Goal: Find specific page/section: Find specific page/section

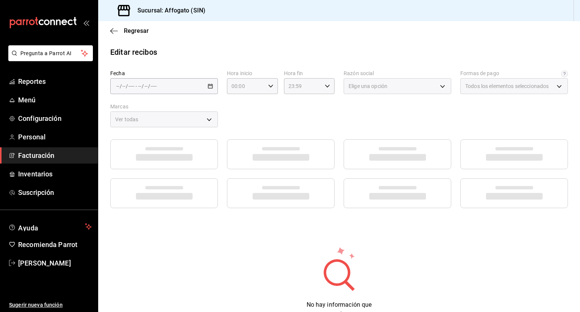
type input "1db67f47-450b-4ae6-8e35-7ef6388c7fc5"
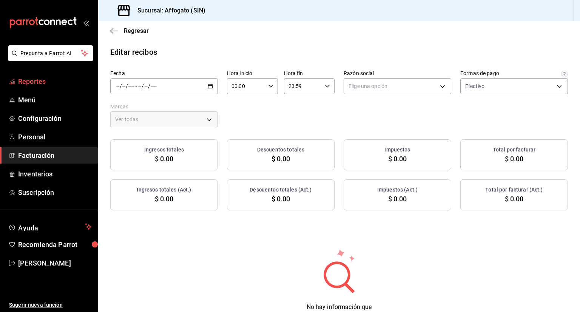
click at [38, 82] on span "Reportes" at bounding box center [55, 81] width 74 height 10
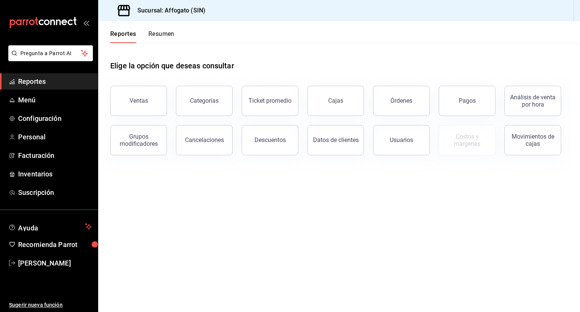
click at [164, 34] on button "Resumen" at bounding box center [161, 36] width 26 height 13
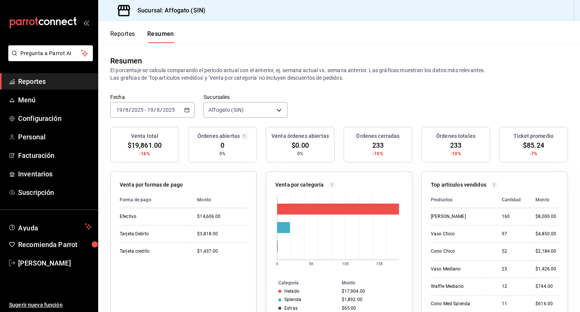
click at [38, 77] on span "Reportes" at bounding box center [55, 81] width 74 height 10
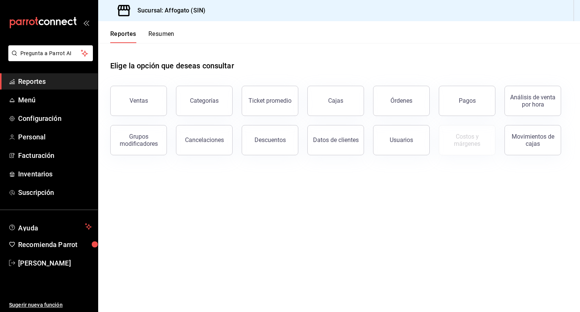
click at [156, 33] on button "Resumen" at bounding box center [161, 36] width 26 height 13
